Goal: Transaction & Acquisition: Purchase product/service

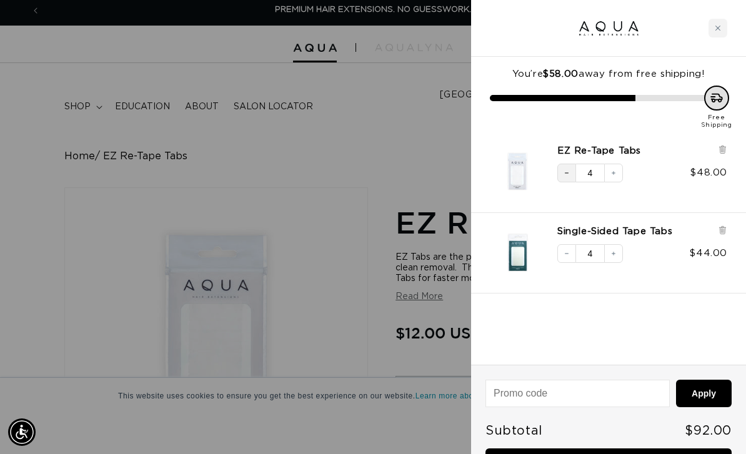
click at [566, 177] on button "Decrease quantity" at bounding box center [566, 173] width 19 height 19
click at [568, 256] on icon "Decrease quantity" at bounding box center [566, 253] width 7 height 7
click at [379, 130] on div at bounding box center [373, 227] width 746 height 454
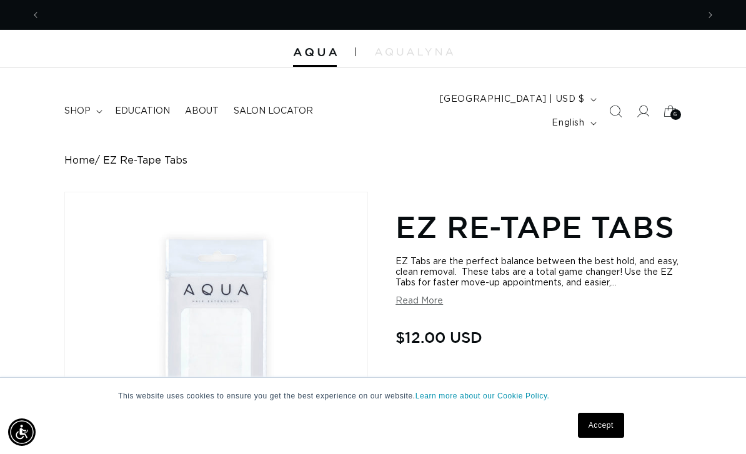
scroll to position [0, 1314]
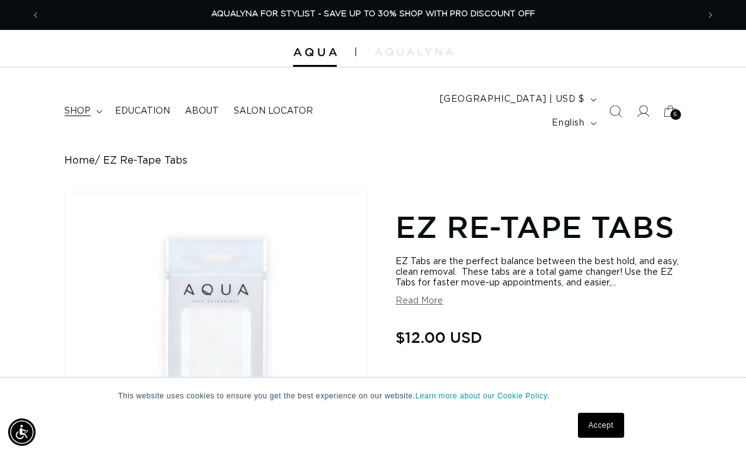
click at [83, 106] on span "shop" at bounding box center [77, 111] width 26 height 11
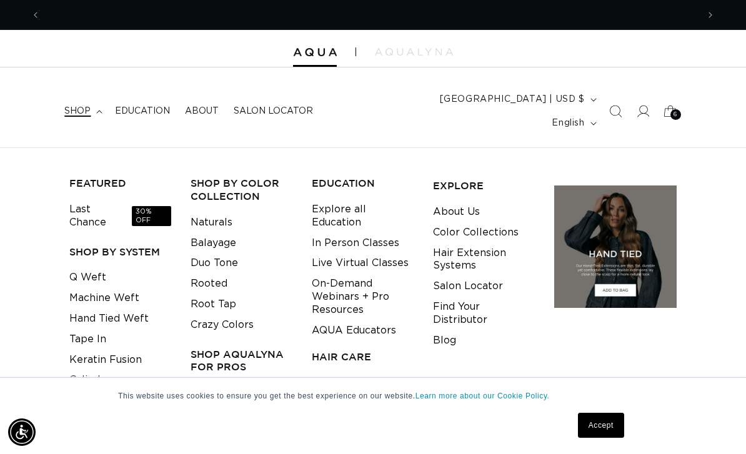
scroll to position [0, 0]
click at [613, 105] on icon "Search" at bounding box center [614, 111] width 13 height 13
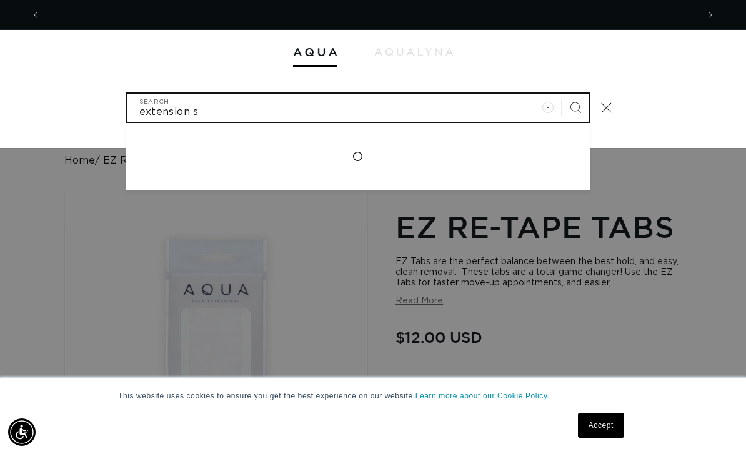
scroll to position [0, 657]
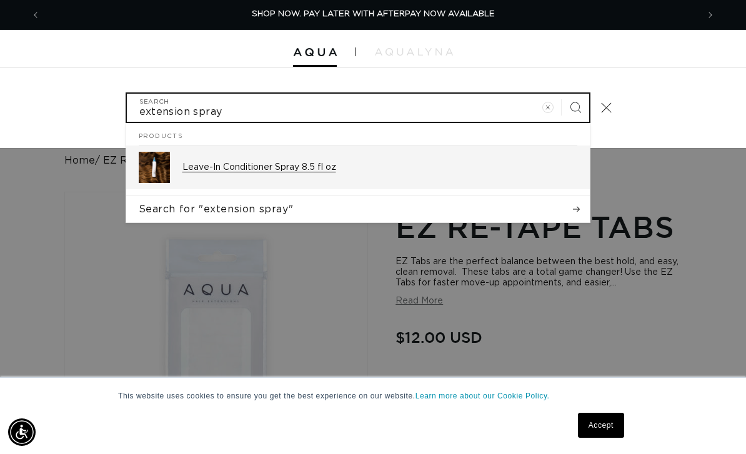
type input "extension spray"
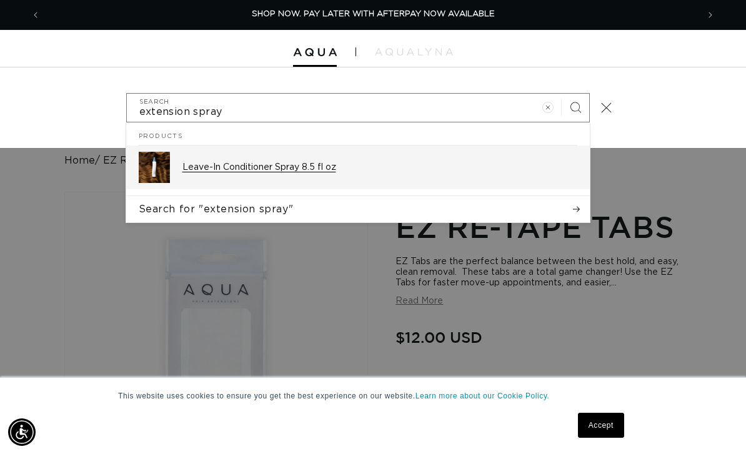
click at [248, 152] on div "Leave-In Conditioner Spray 8.5 fl oz" at bounding box center [379, 167] width 395 height 31
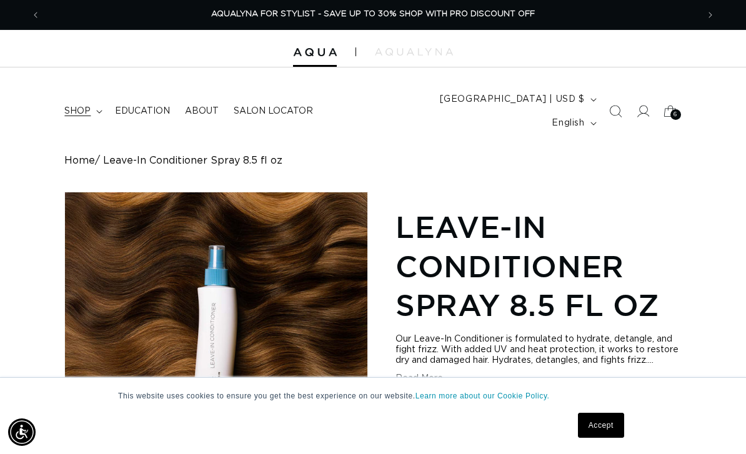
click at [87, 106] on span "shop" at bounding box center [77, 111] width 26 height 11
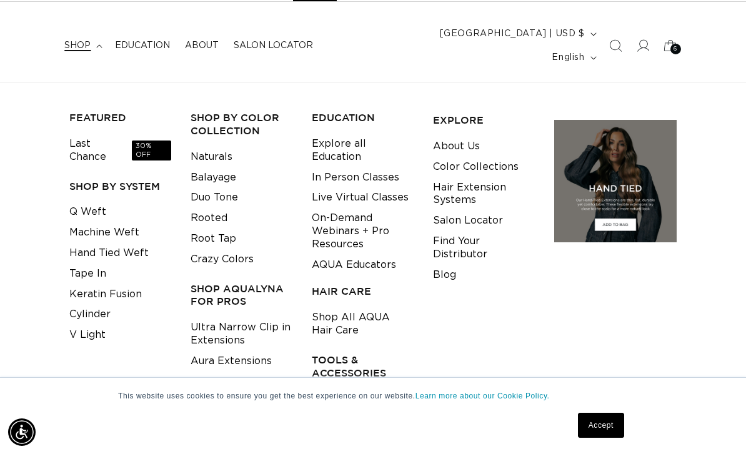
scroll to position [0, 657]
click at [97, 264] on link "Tape In" at bounding box center [87, 274] width 37 height 21
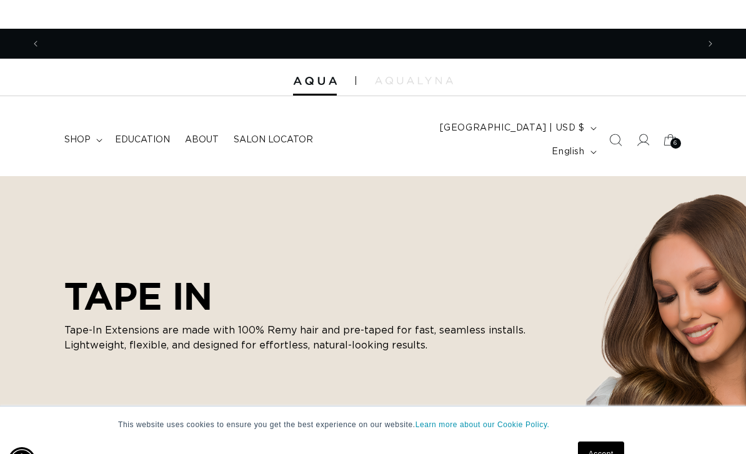
scroll to position [0, 1314]
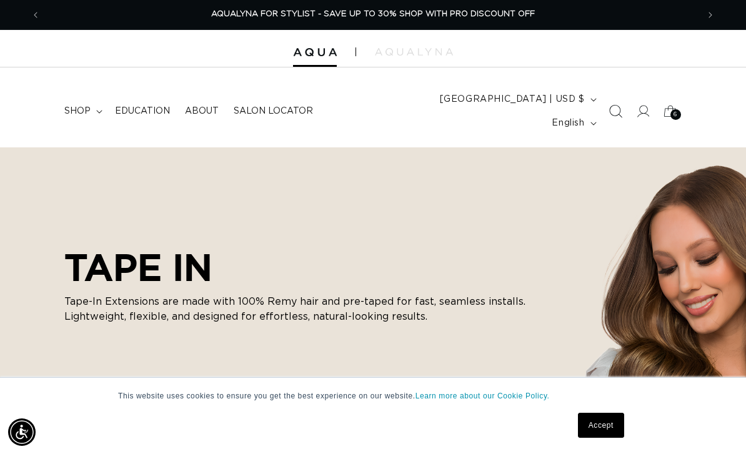
click at [628, 105] on span "Search" at bounding box center [614, 110] width 27 height 27
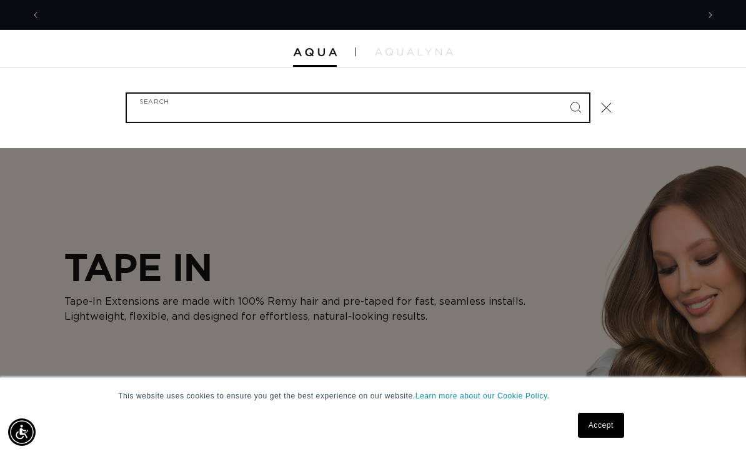
scroll to position [0, 0]
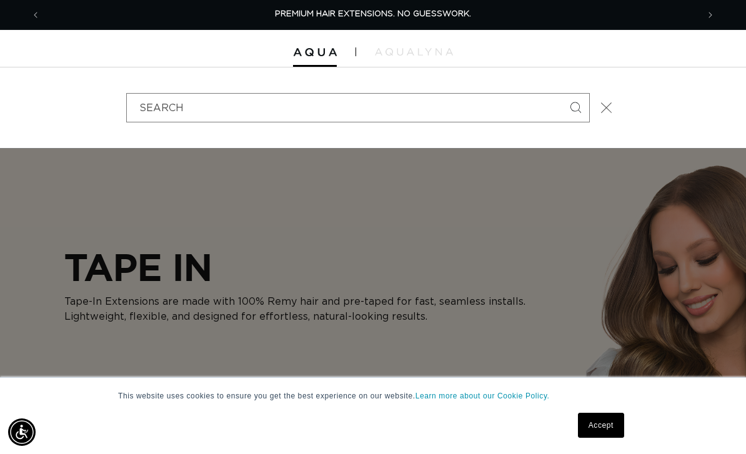
click at [598, 105] on button "Close" at bounding box center [606, 107] width 27 height 27
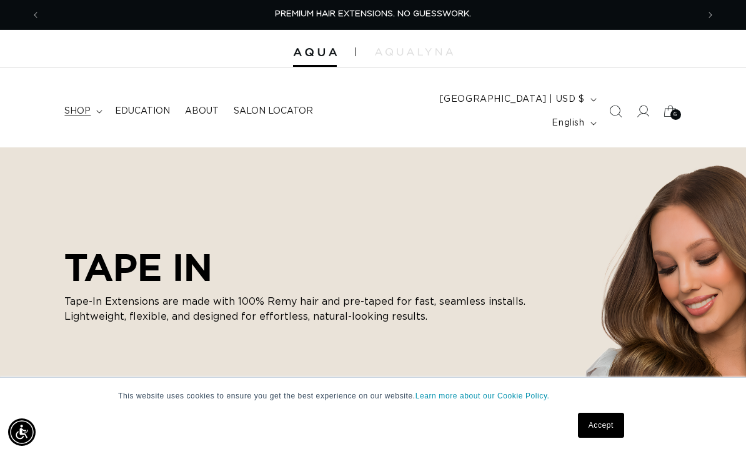
click at [76, 106] on span "shop" at bounding box center [77, 111] width 26 height 11
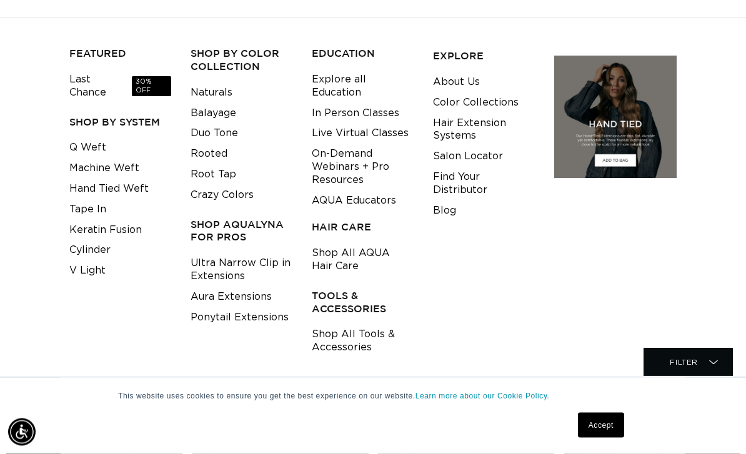
scroll to position [131, 0]
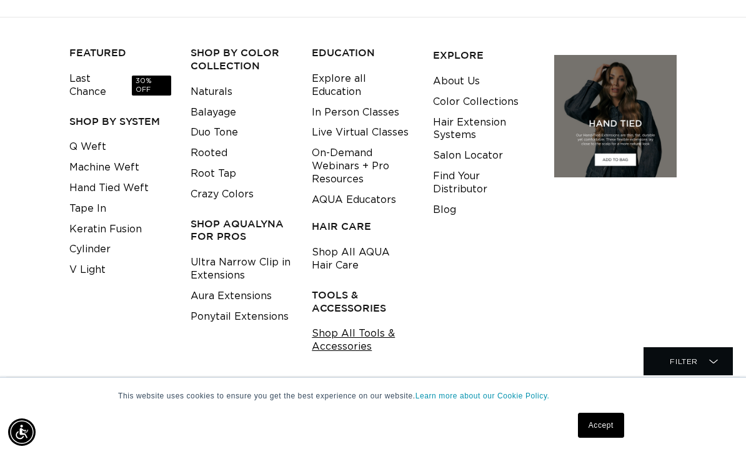
click at [373, 323] on link "Shop All Tools & Accessories" at bounding box center [363, 340] width 102 height 34
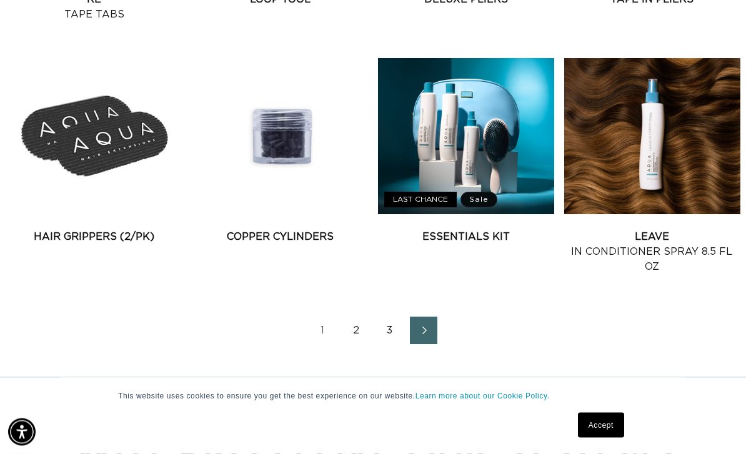
scroll to position [1474, 0]
click at [364, 317] on link "2" at bounding box center [355, 330] width 27 height 27
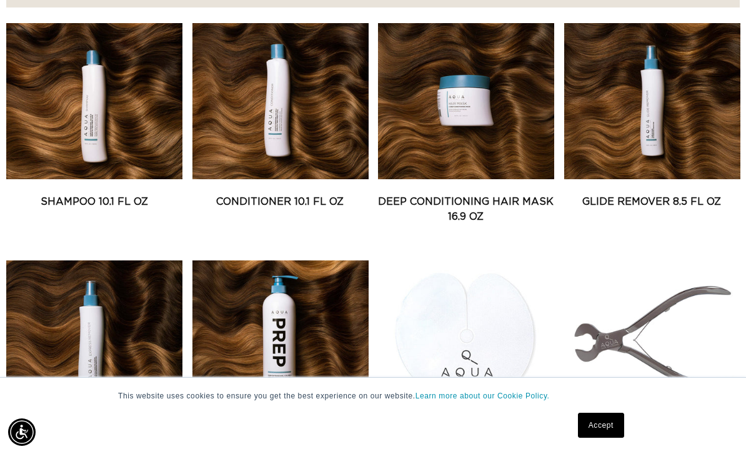
scroll to position [558, 0]
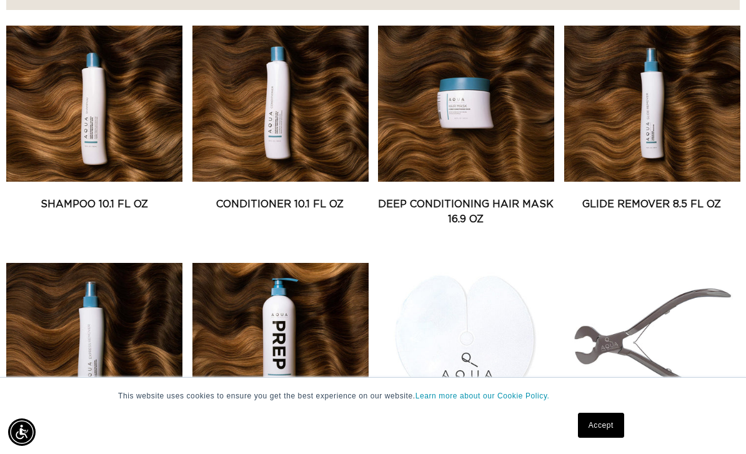
click at [84, 434] on link "Express Remover 8.5 fl oz" at bounding box center [94, 441] width 176 height 15
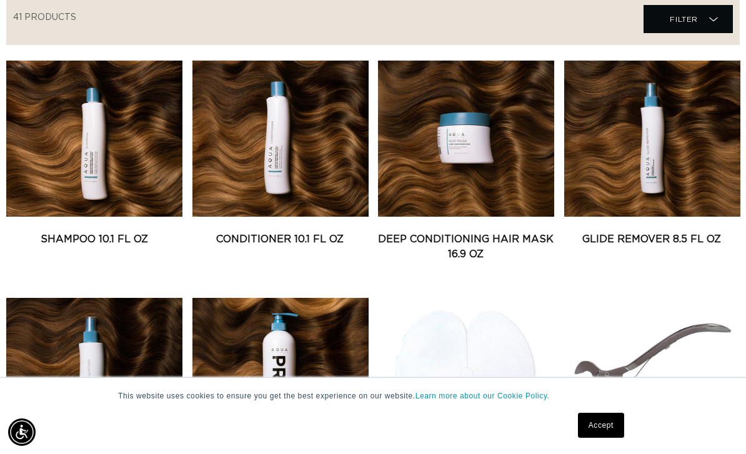
scroll to position [0, 1314]
click at [675, 232] on link "Glide Remover 8.5 fl oz" at bounding box center [652, 239] width 176 height 15
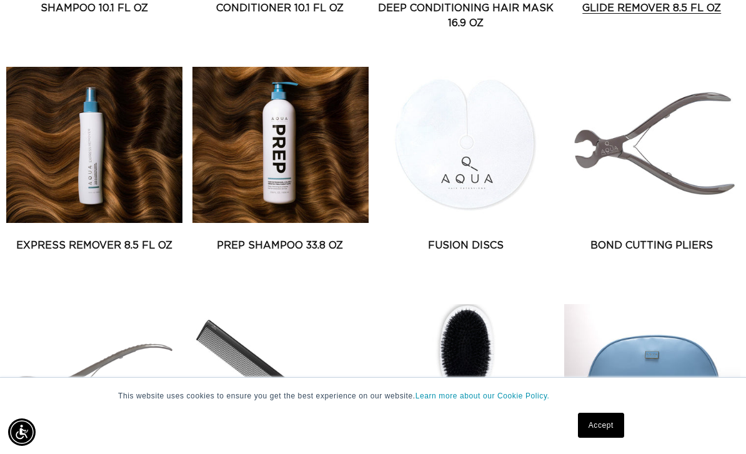
scroll to position [772, 0]
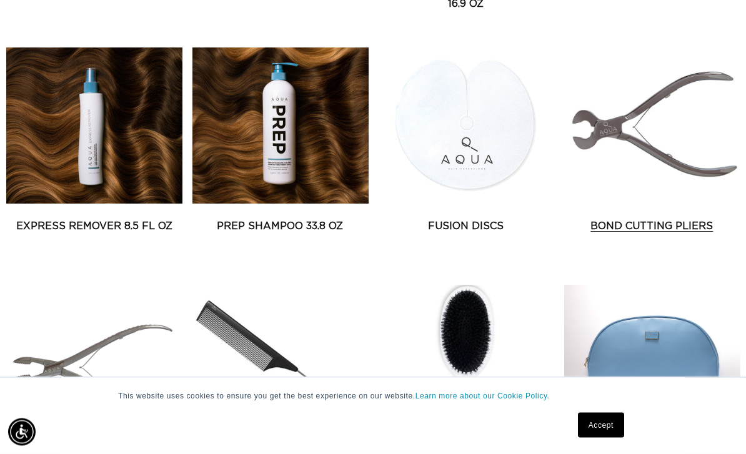
click at [689, 219] on link "Bond Cutting Pliers" at bounding box center [652, 226] width 176 height 15
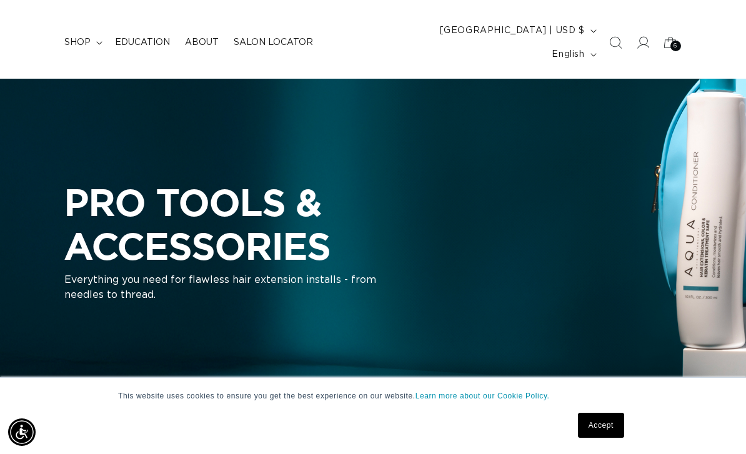
scroll to position [0, 0]
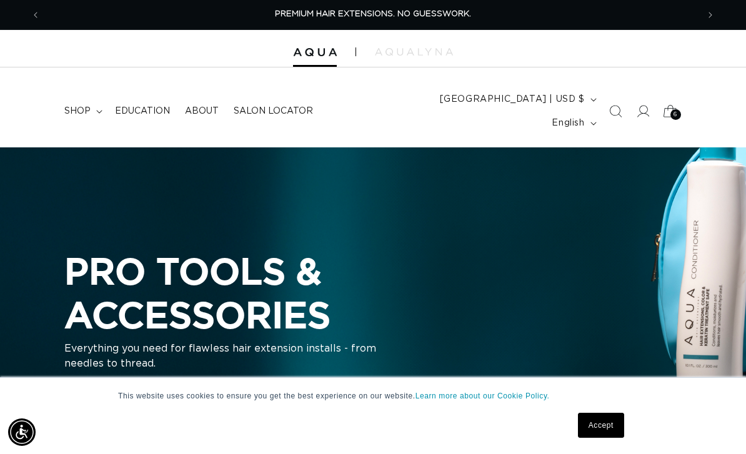
click at [676, 109] on span "6" at bounding box center [675, 114] width 4 height 11
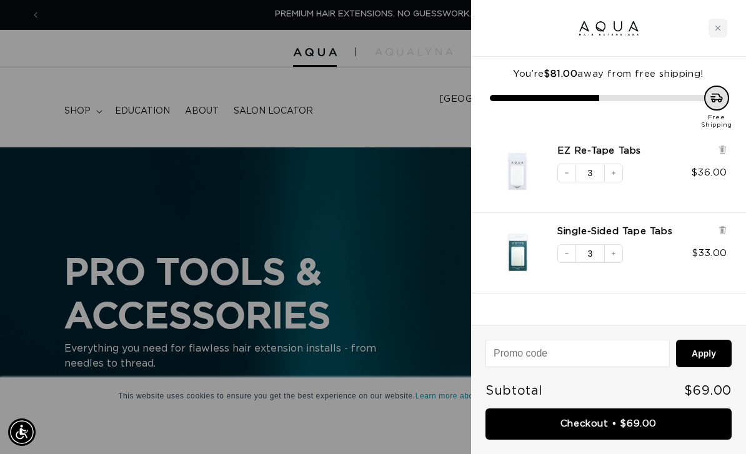
click at [429, 179] on div at bounding box center [373, 227] width 746 height 454
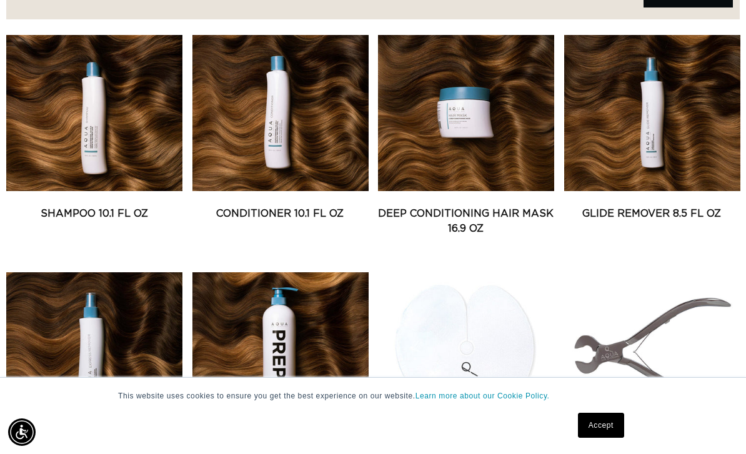
scroll to position [521, 0]
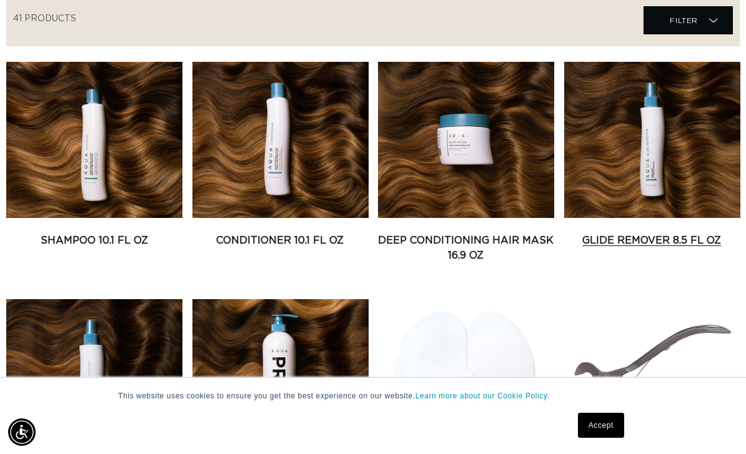
click at [665, 233] on link "Glide Remover 8.5 fl oz" at bounding box center [652, 240] width 176 height 15
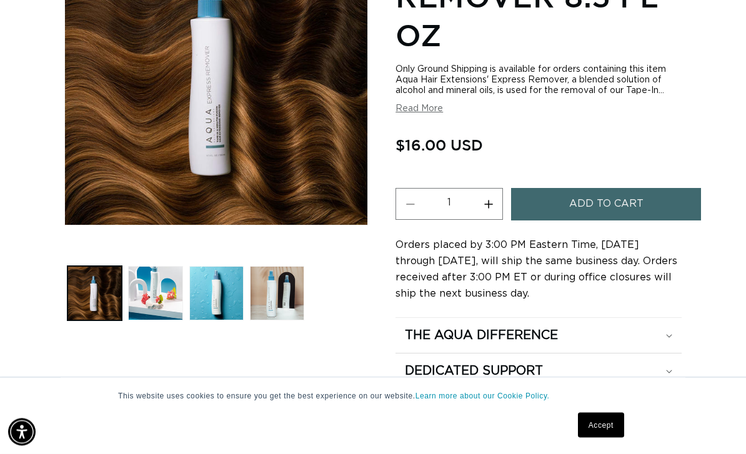
click at [493, 199] on button "Increase quantity for Express Remover 8.5 fl oz" at bounding box center [488, 205] width 28 height 32
type input "2"
click at [602, 188] on span "Add to cart" at bounding box center [606, 204] width 74 height 32
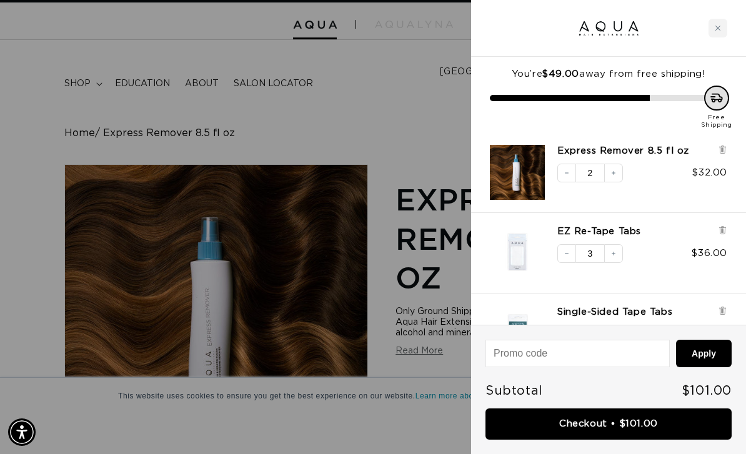
scroll to position [0, 0]
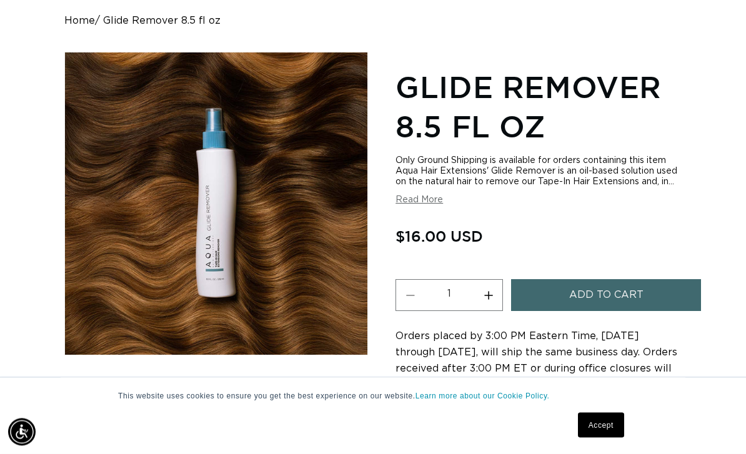
scroll to position [140, 0]
click at [496, 295] on button "Increase quantity for Glide Remover 8.5 fl oz" at bounding box center [488, 295] width 28 height 32
type input "2"
click at [609, 281] on span "Add to cart" at bounding box center [606, 295] width 74 height 32
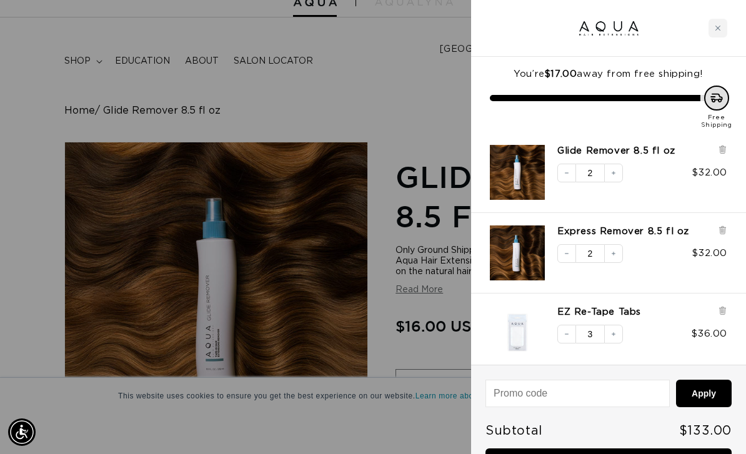
scroll to position [0, 0]
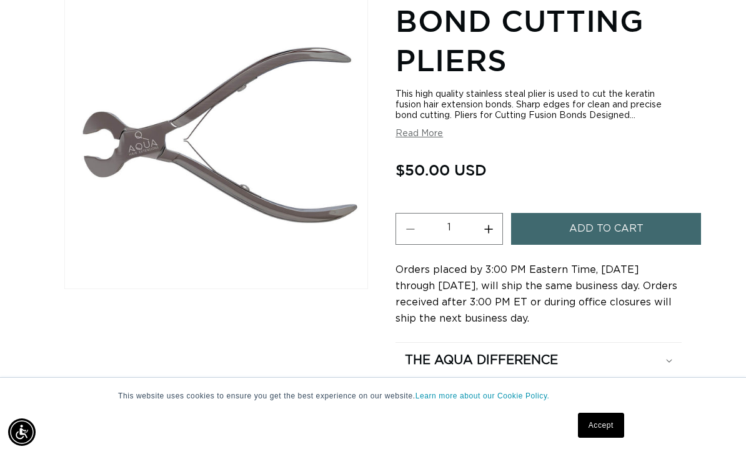
scroll to position [0, 657]
click at [640, 352] on div "The Aqua Difference" at bounding box center [538, 360] width 267 height 16
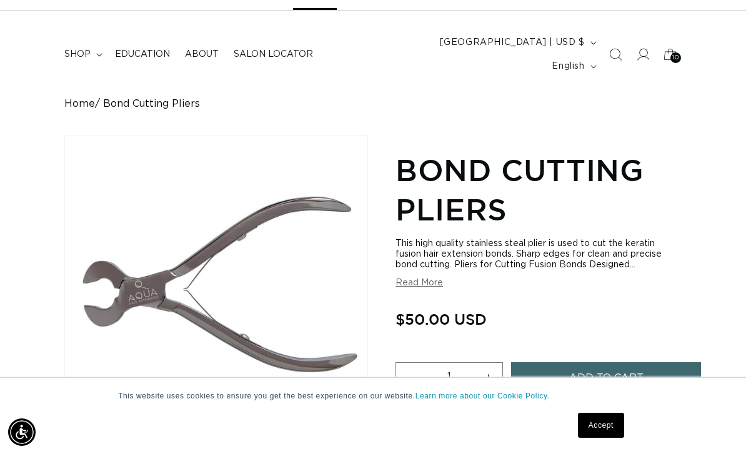
scroll to position [0, 0]
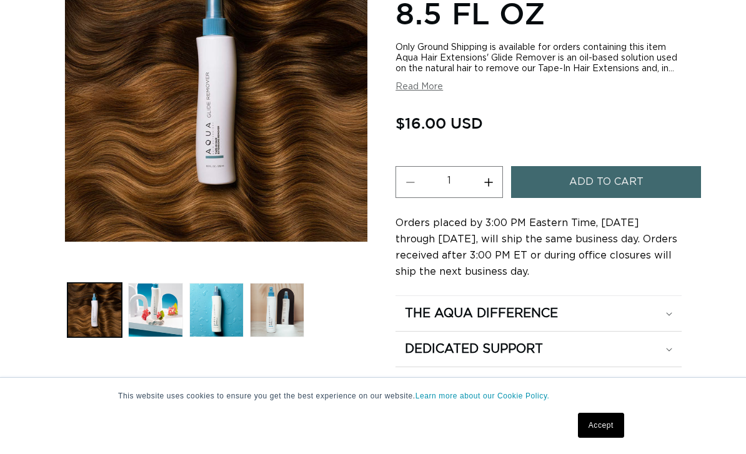
scroll to position [270, 0]
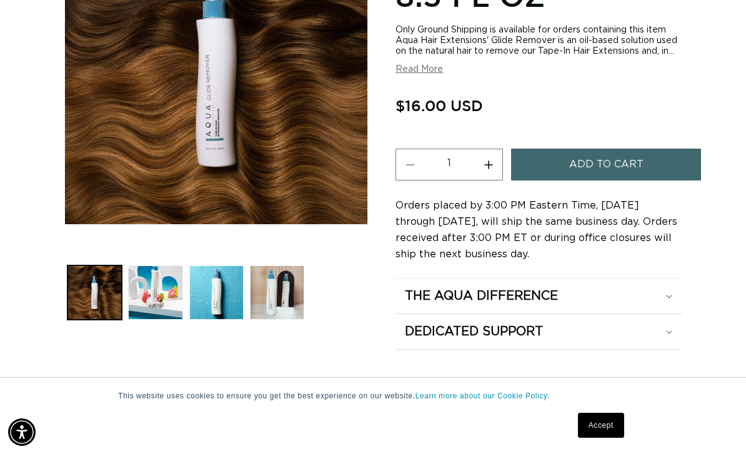
click at [492, 161] on button "Increase quantity for Glide Remover 8.5 fl oz" at bounding box center [488, 165] width 28 height 32
type input "2"
click at [623, 160] on span "Add to cart" at bounding box center [606, 165] width 74 height 32
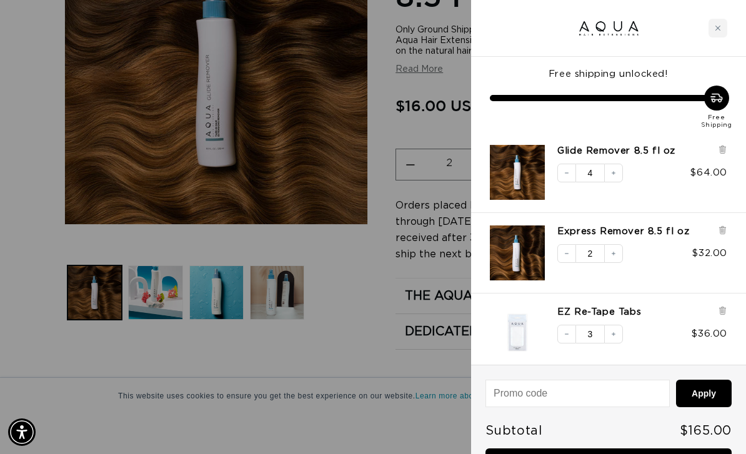
scroll to position [0, 1314]
click at [566, 176] on button "Decrease quantity" at bounding box center [566, 173] width 19 height 19
click at [565, 175] on icon "Decrease quantity" at bounding box center [566, 172] width 7 height 7
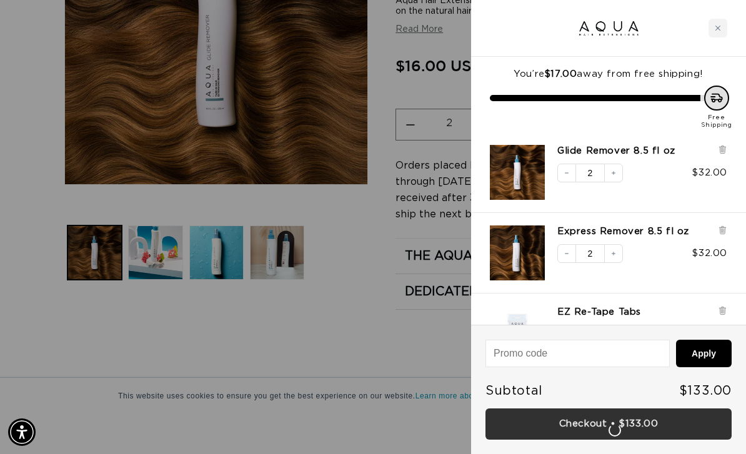
scroll to position [0, 657]
